Goal: Information Seeking & Learning: Learn about a topic

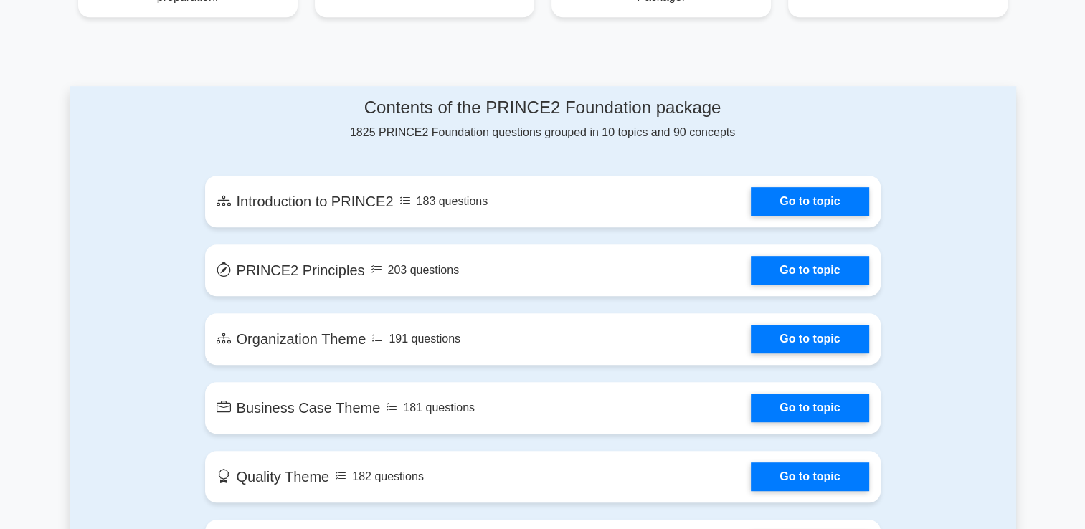
scroll to position [718, 0]
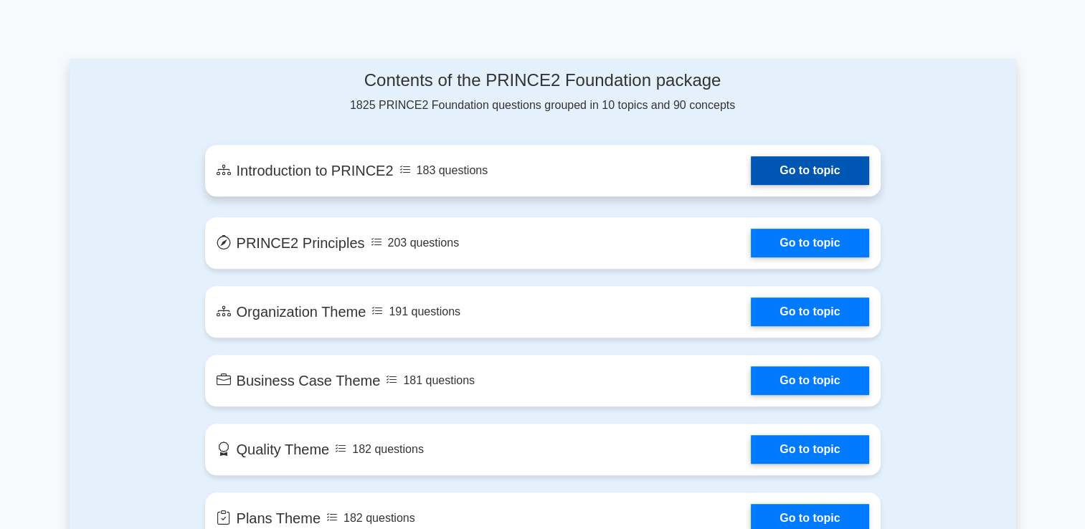
click at [825, 168] on link "Go to topic" at bounding box center [810, 170] width 118 height 29
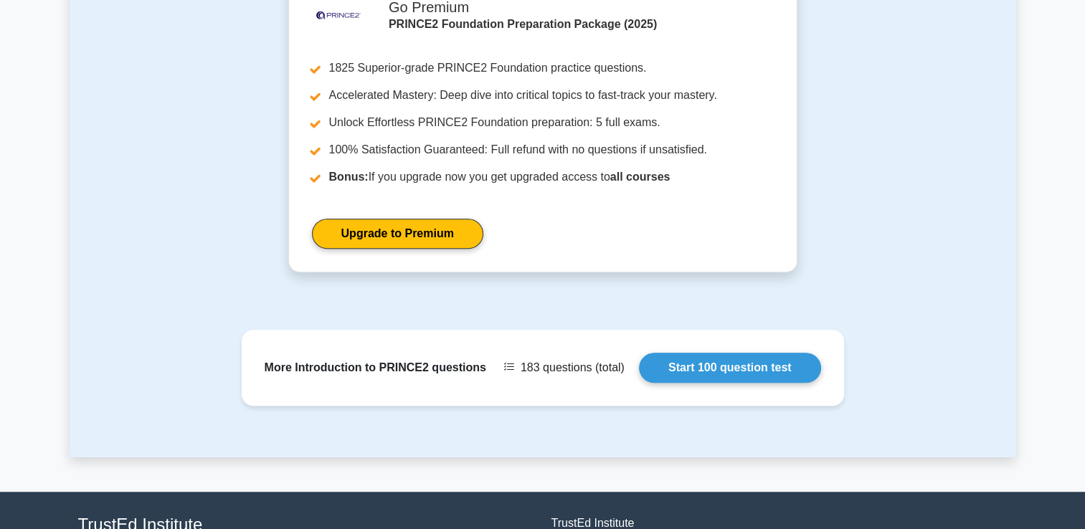
scroll to position [985, 0]
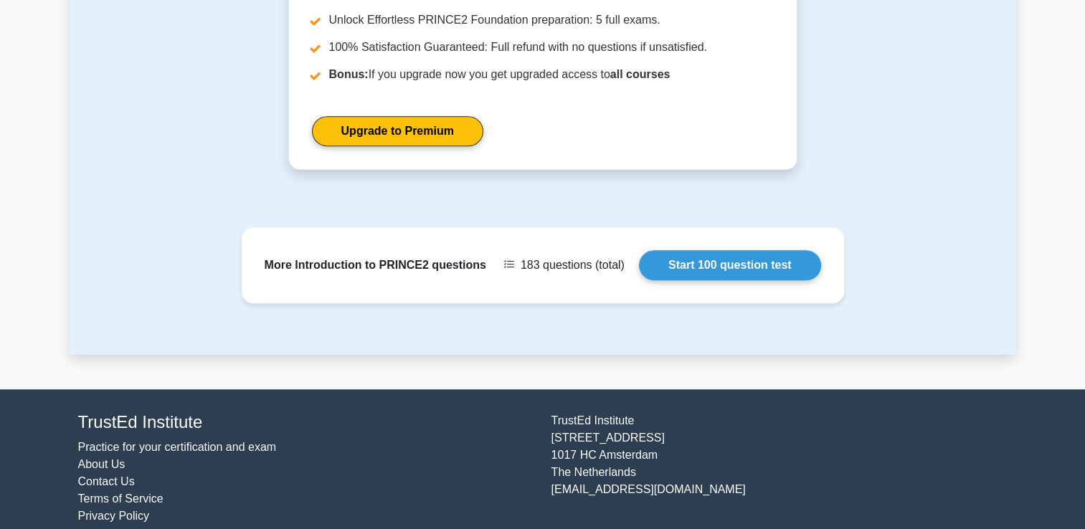
click at [825, 168] on div ".st0{fill-rule:evenodd;clip-rule:evenodd;fill:#000041;} .st1{fill-rule:evenodd;…" at bounding box center [543, 27] width 946 height 319
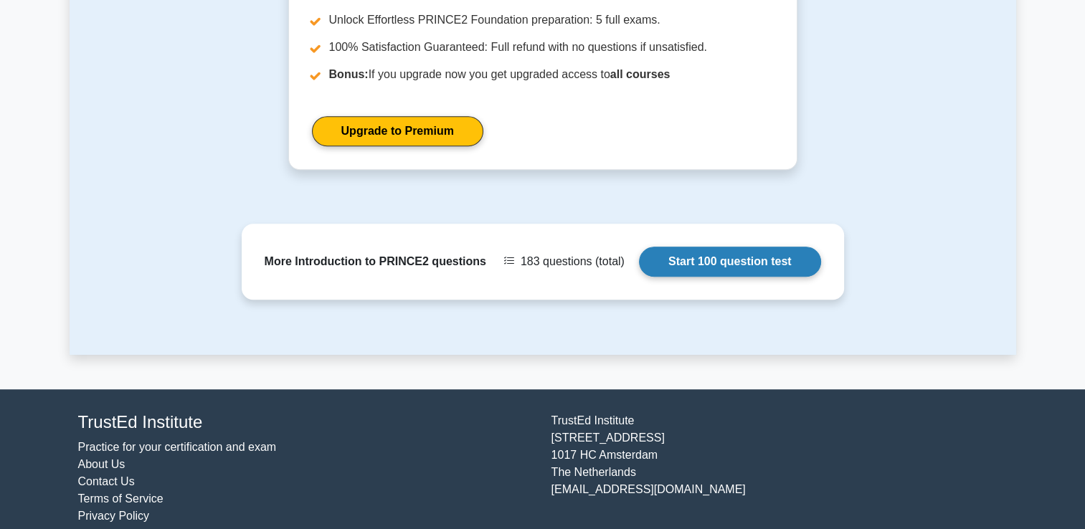
click at [766, 247] on link "Start 100 question test" at bounding box center [730, 262] width 182 height 30
